Goal: Information Seeking & Learning: Learn about a topic

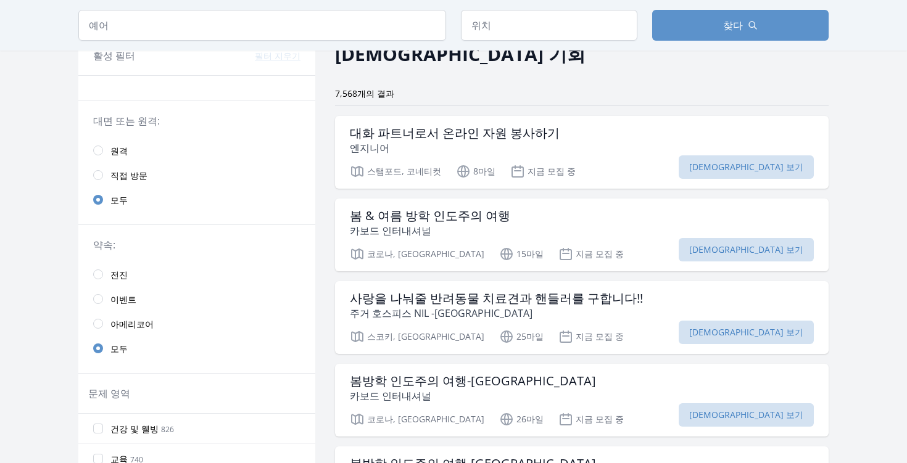
scroll to position [70, 0]
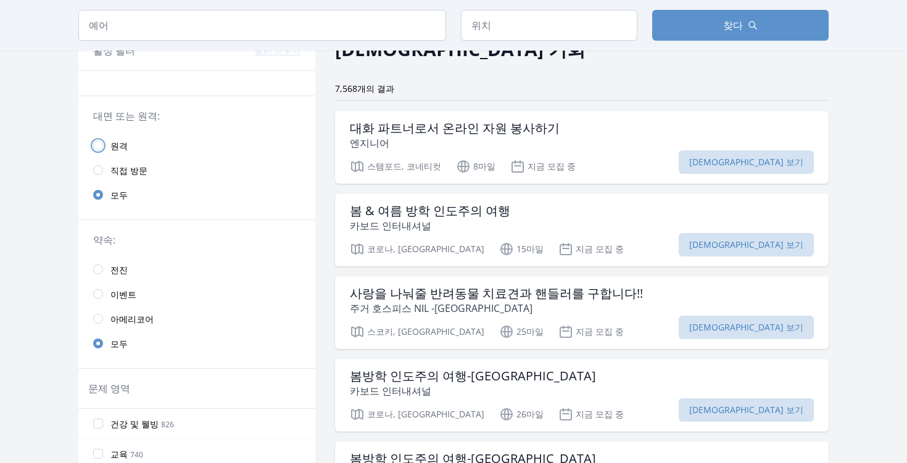
click at [102, 145] on input "radio" at bounding box center [98, 146] width 10 height 10
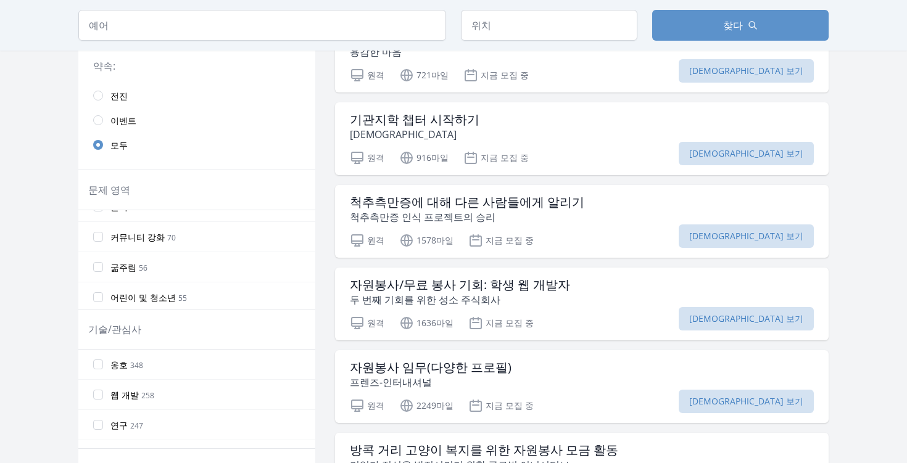
scroll to position [77, 0]
click at [102, 270] on input "굶주림 56" at bounding box center [98, 269] width 10 height 10
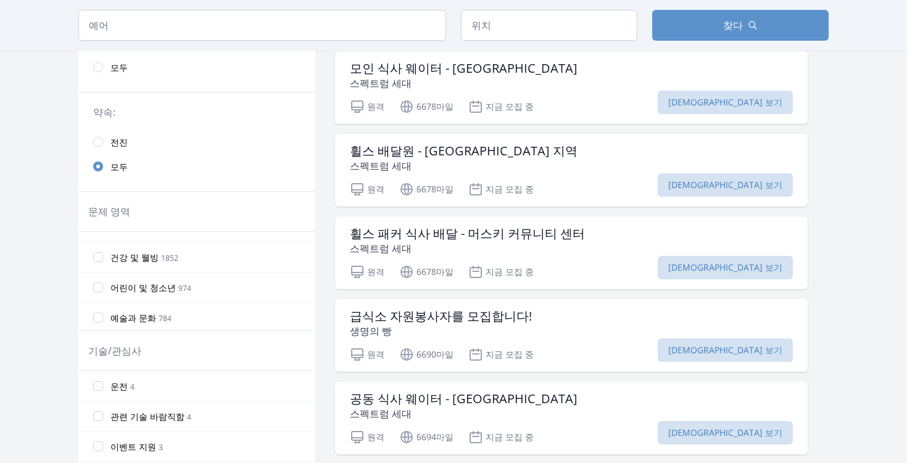
scroll to position [88, 0]
click at [97, 249] on input "건강 및 웰빙 1852" at bounding box center [98, 250] width 10 height 10
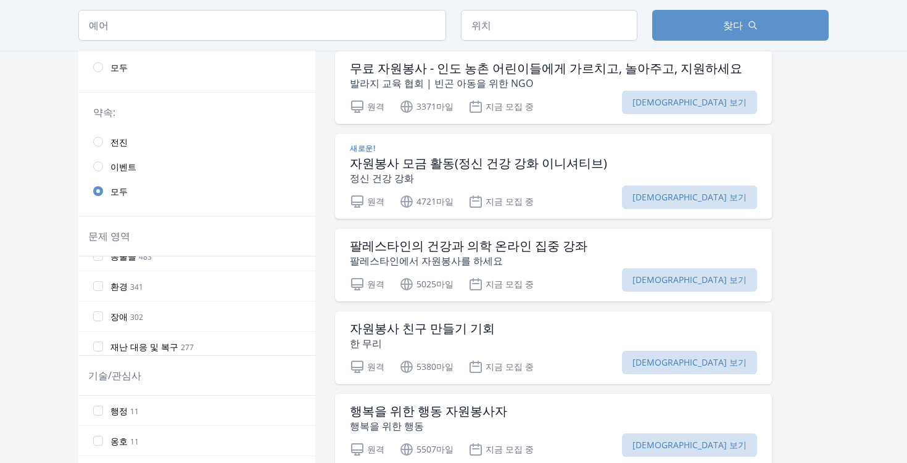
scroll to position [289, 0]
click at [116, 288] on font "환경" at bounding box center [118, 285] width 17 height 12
click at [103, 288] on input "환경 341" at bounding box center [98, 284] width 10 height 10
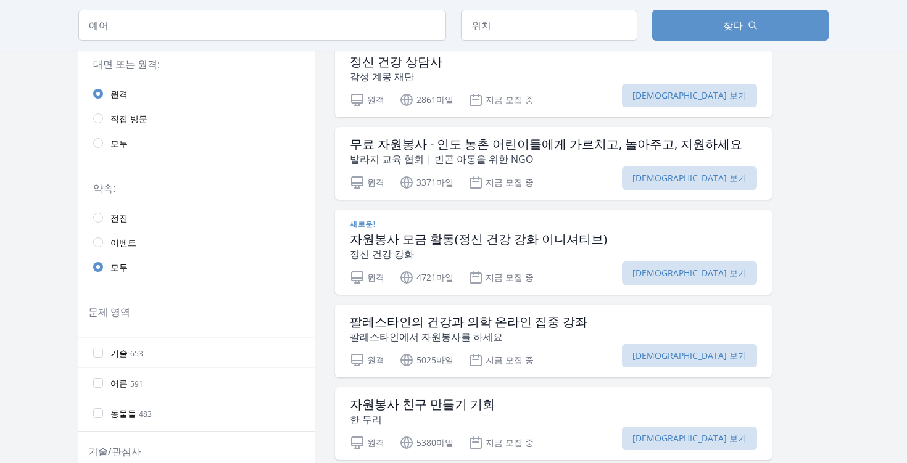
scroll to position [139, 0]
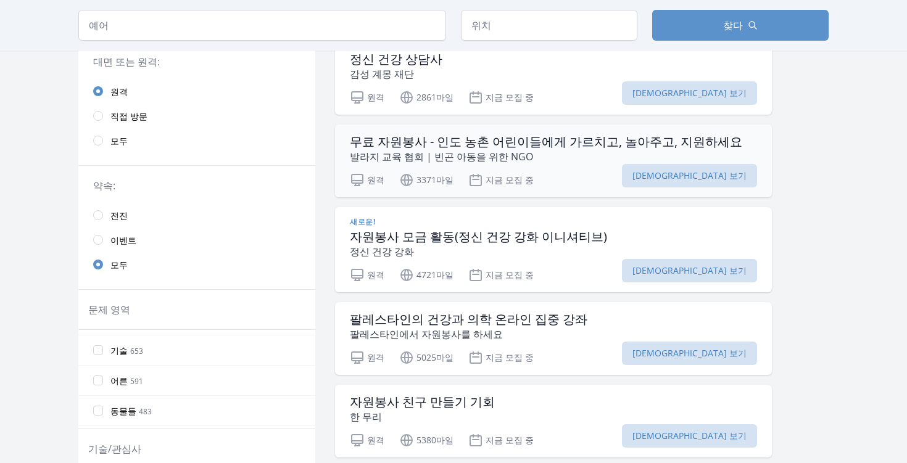
click at [579, 137] on font "무료 자원봉사 - 인도 농촌 어린이들에게 가르치고, 놀아주고, 지원하세요" at bounding box center [546, 141] width 392 height 17
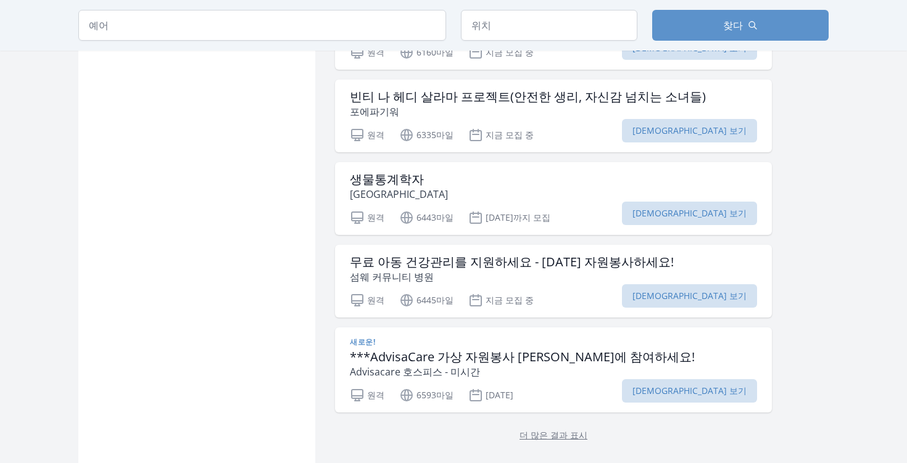
scroll to position [1484, 0]
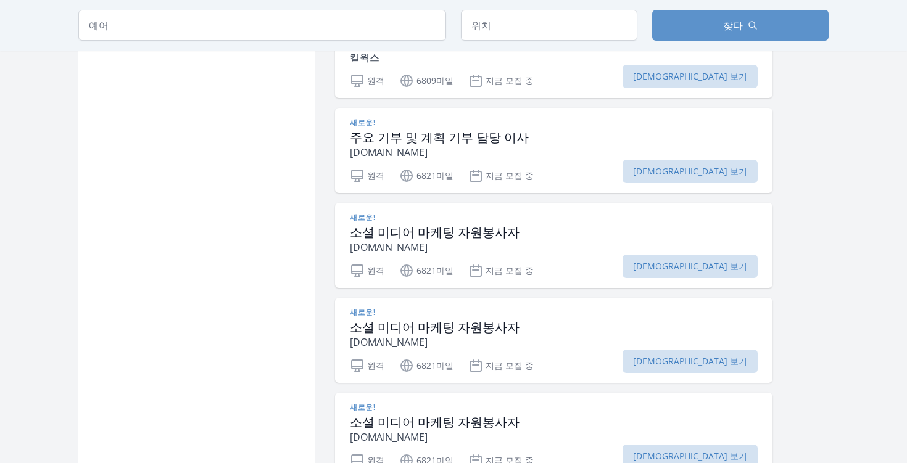
scroll to position [2961, 0]
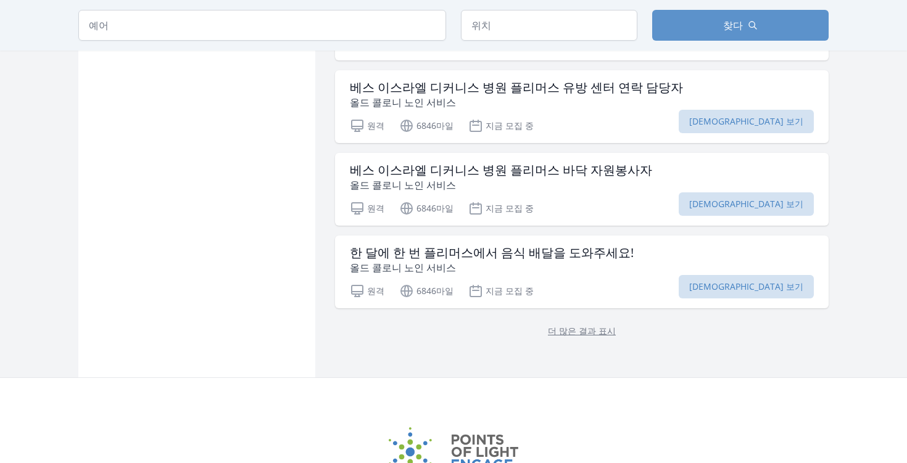
scroll to position [5000, 0]
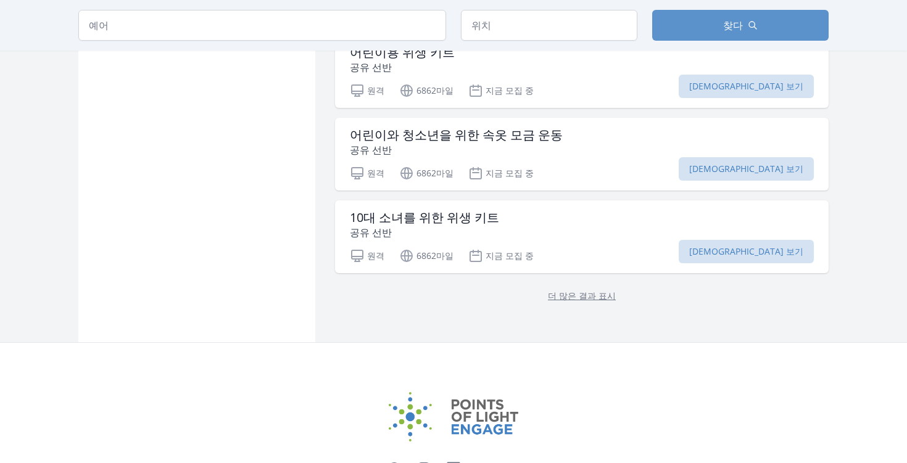
scroll to position [6724, 0]
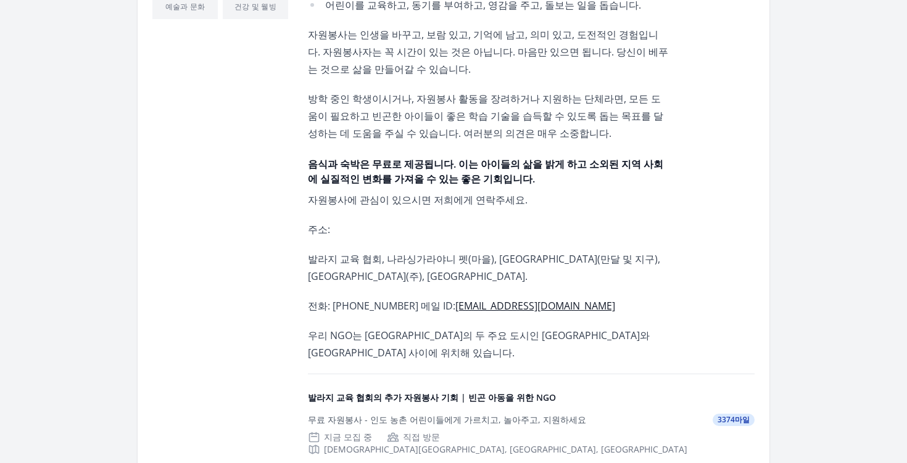
scroll to position [568, 0]
